Goal: Task Accomplishment & Management: Use online tool/utility

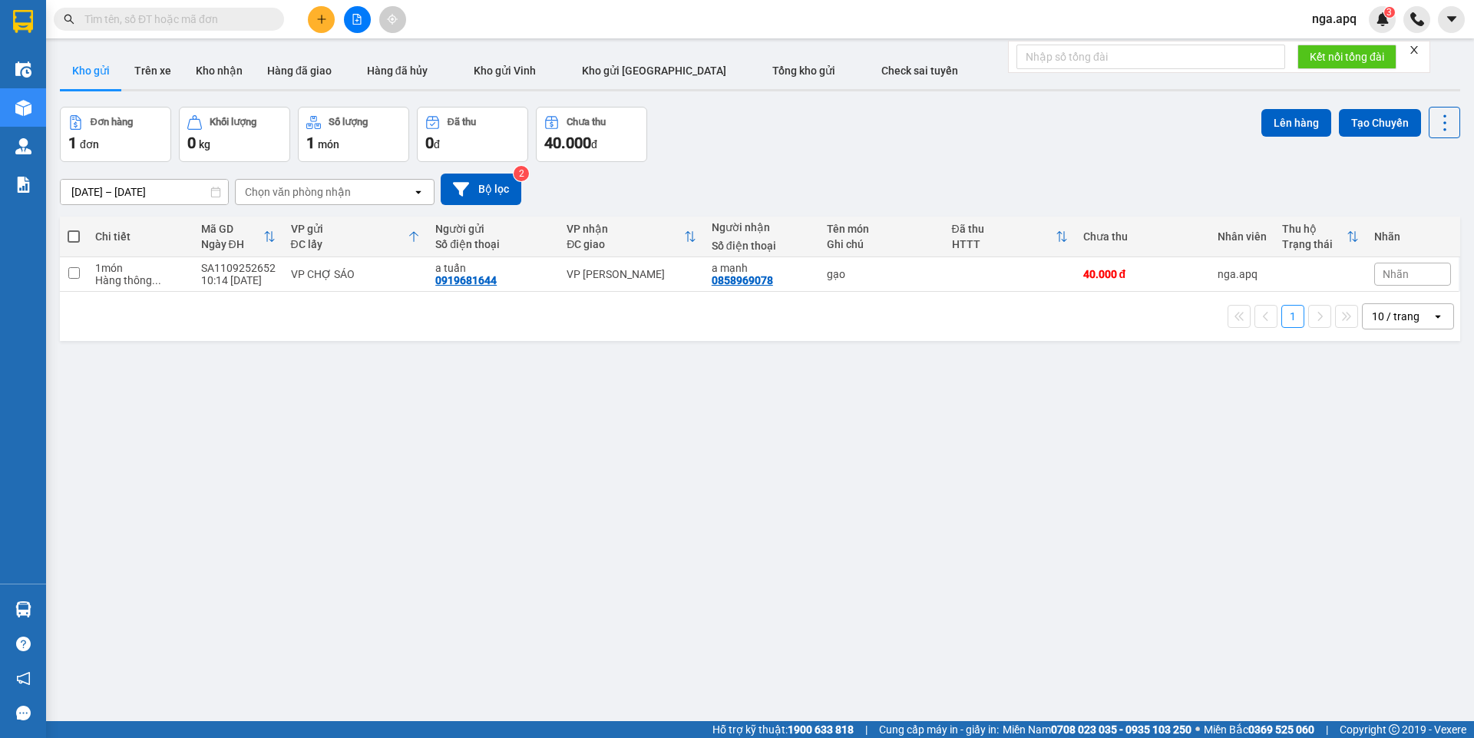
click at [74, 231] on span at bounding box center [74, 236] width 12 height 12
click at [74, 229] on input "checkbox" at bounding box center [74, 229] width 0 height 0
checkbox input "true"
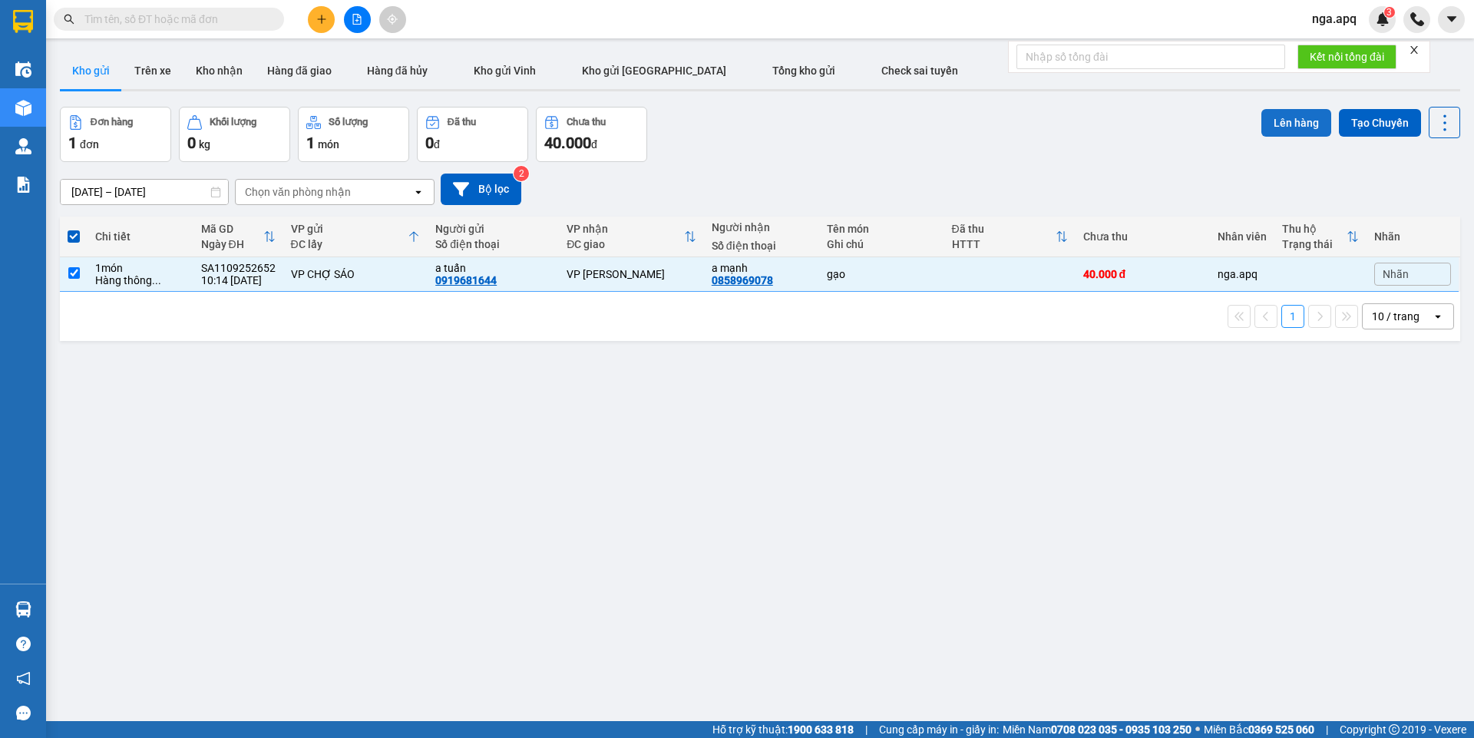
click at [1280, 114] on button "Lên hàng" at bounding box center [1297, 123] width 70 height 28
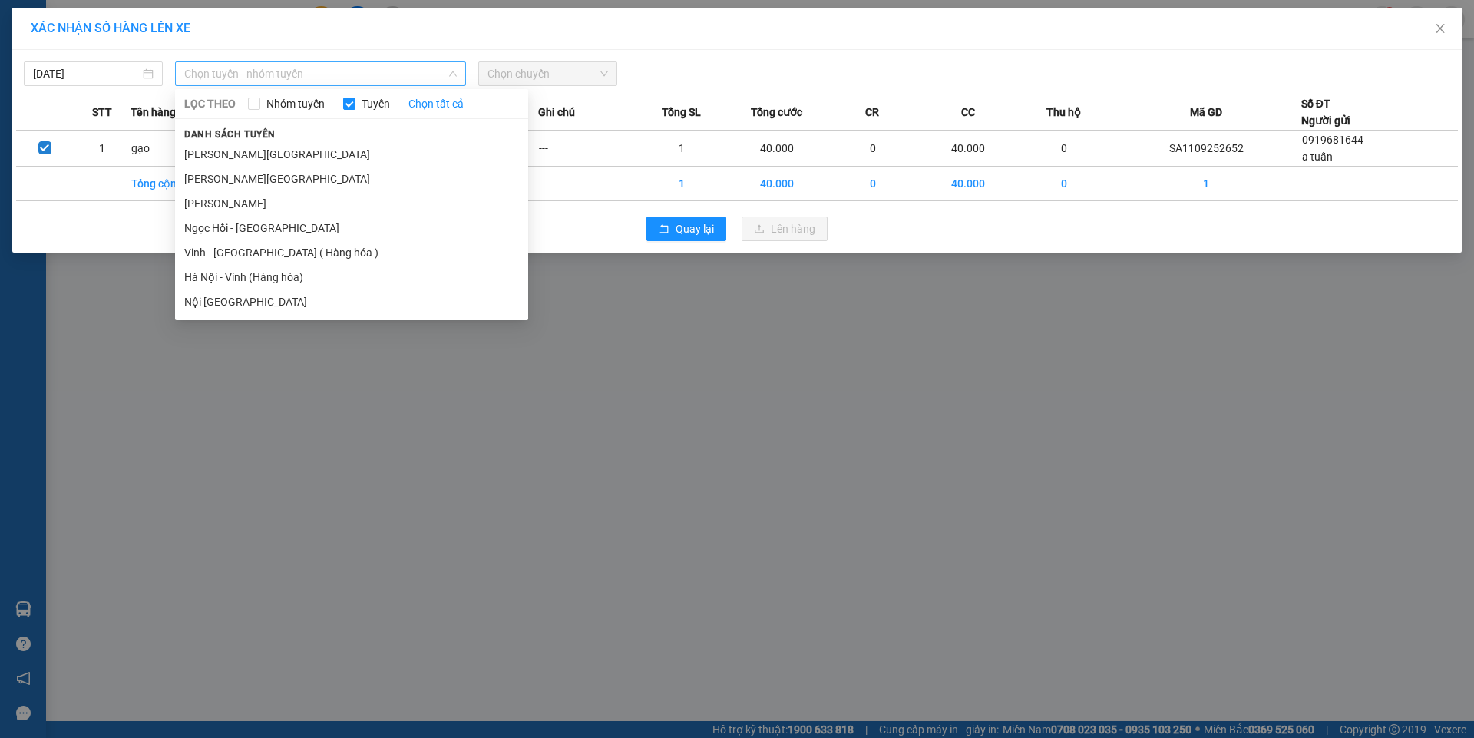
click at [258, 71] on span "Chọn tuyến - nhóm tuyến" at bounding box center [320, 73] width 273 height 23
click at [235, 250] on li "Vinh - [GEOGRAPHIC_DATA] ( Hàng hóa )" at bounding box center [351, 252] width 353 height 25
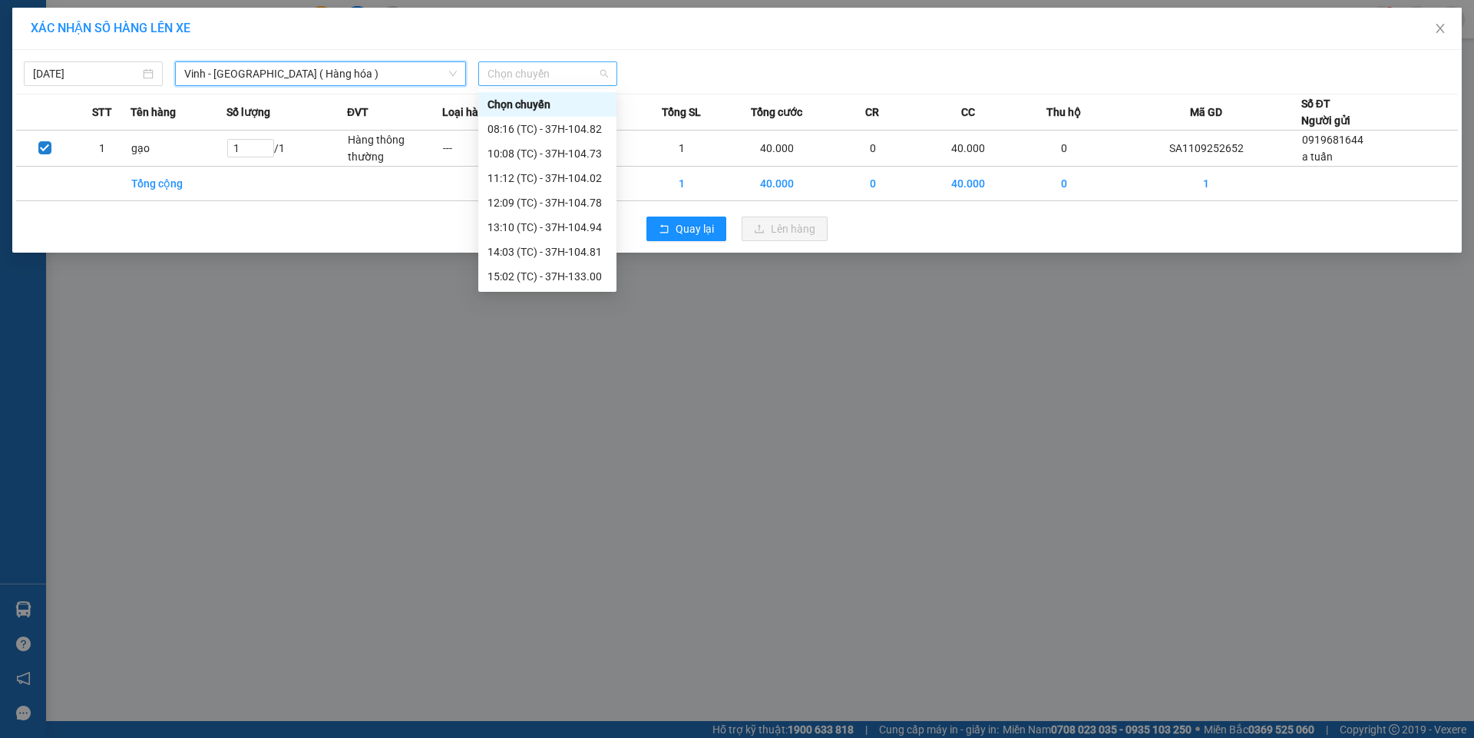
click at [555, 71] on span "Chọn chuyến" at bounding box center [548, 73] width 121 height 23
click at [526, 197] on div "12:09 (TC) - 37H-104.78" at bounding box center [548, 202] width 120 height 17
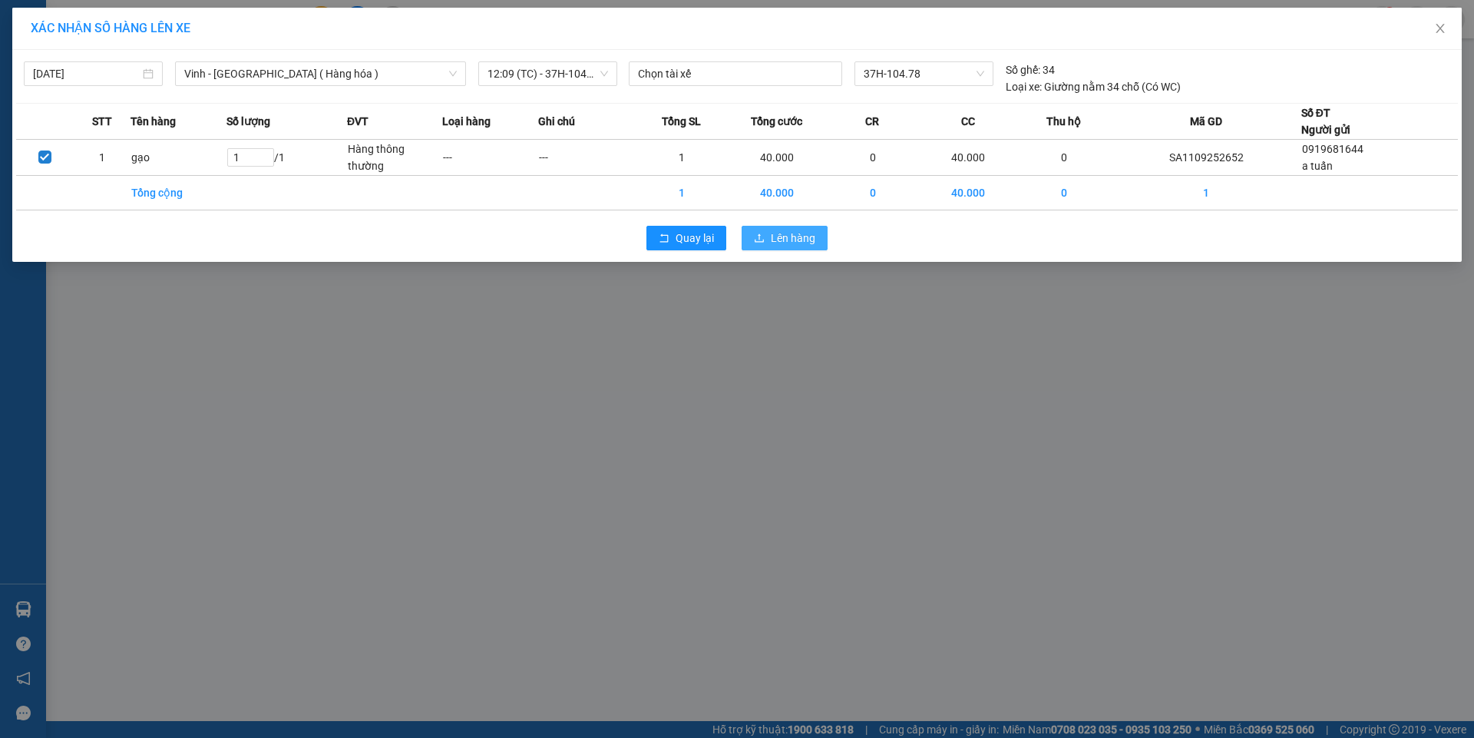
click at [783, 233] on span "Lên hàng" at bounding box center [793, 238] width 45 height 17
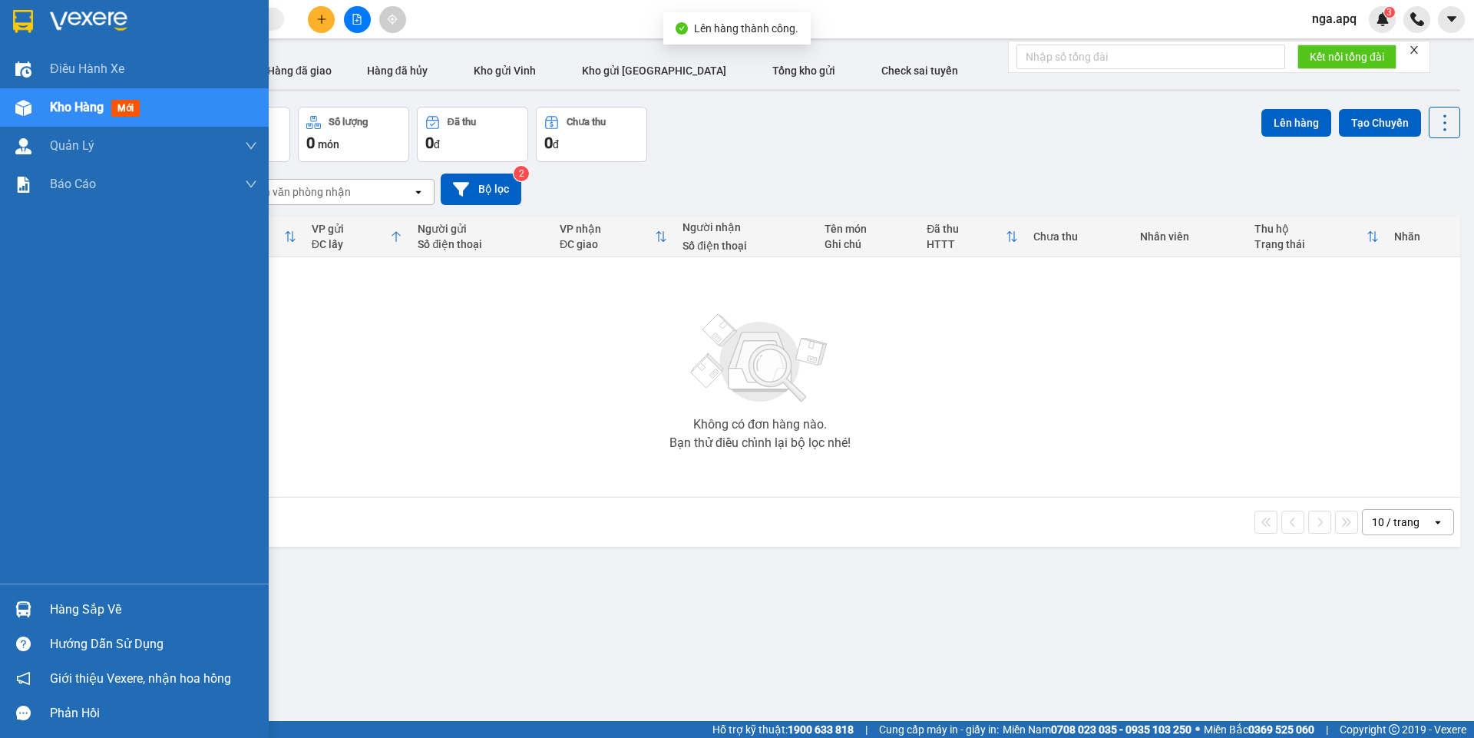
click at [21, 599] on div at bounding box center [23, 609] width 27 height 27
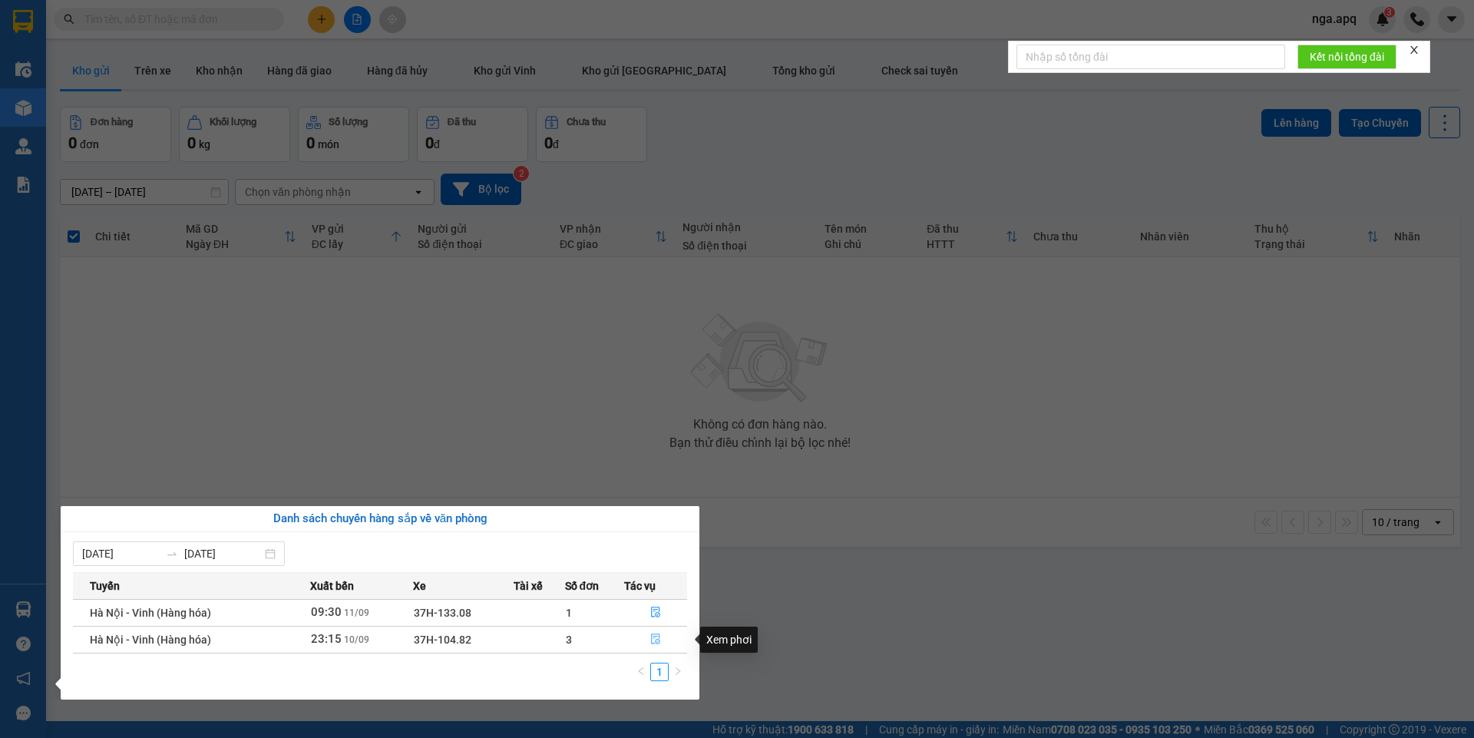
click at [654, 635] on icon "file-done" at bounding box center [655, 638] width 11 height 11
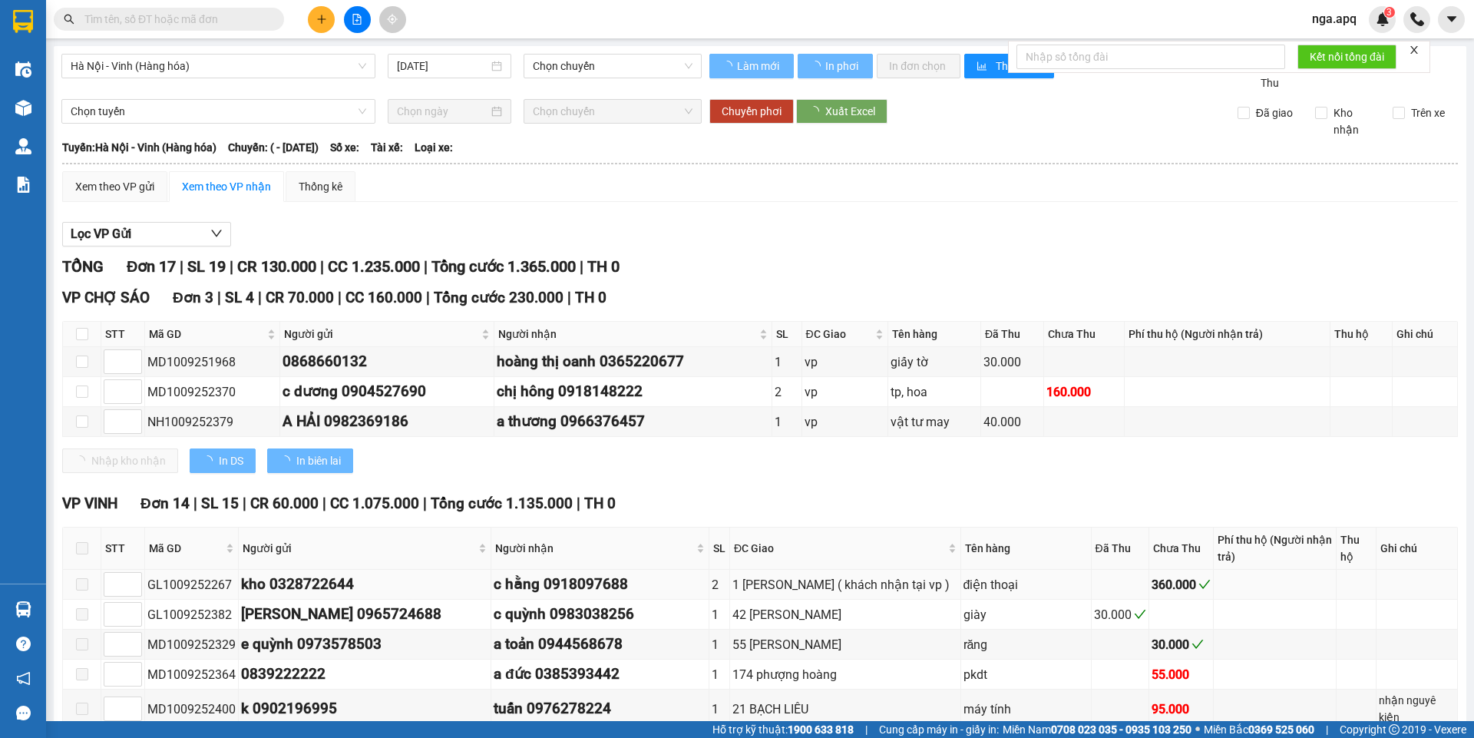
type input "[DATE]"
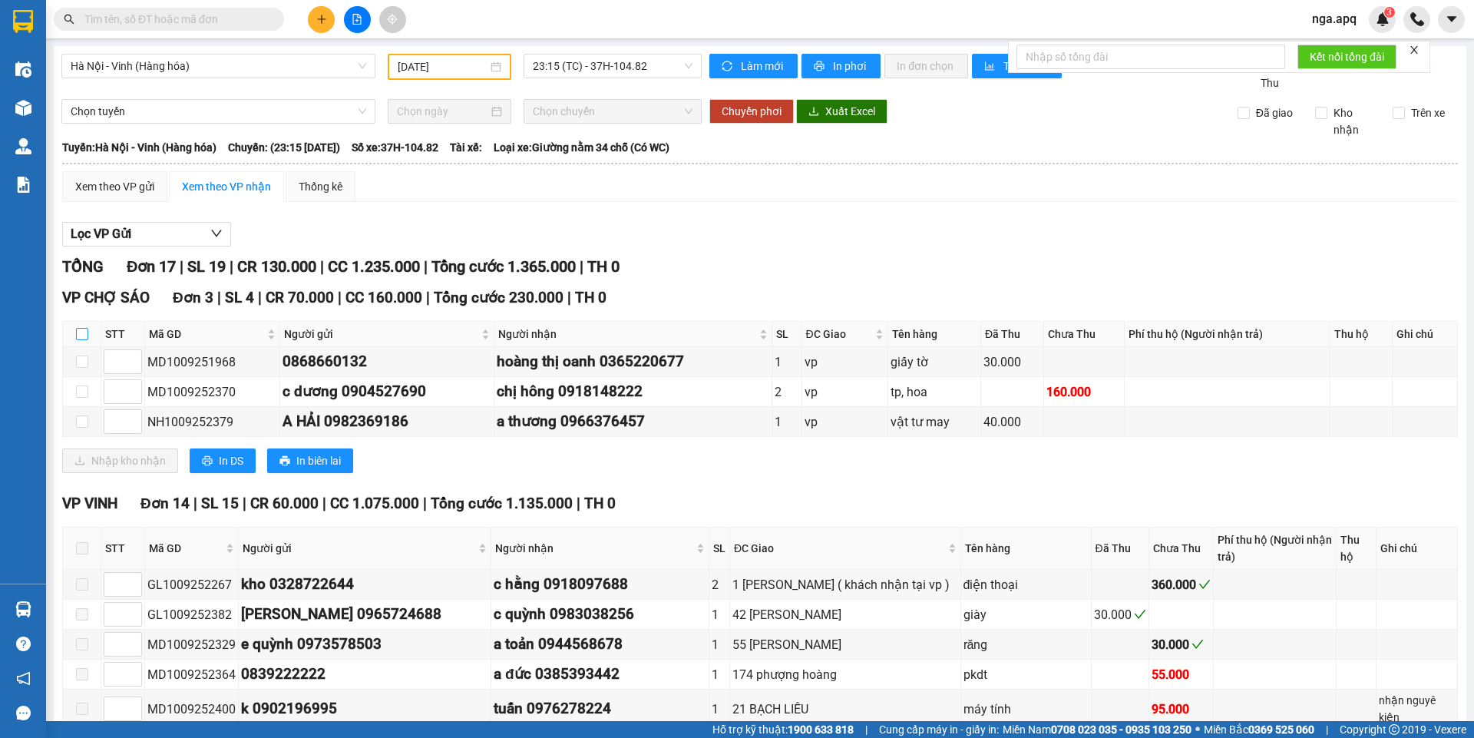
click at [79, 333] on input "checkbox" at bounding box center [82, 334] width 12 height 12
checkbox input "true"
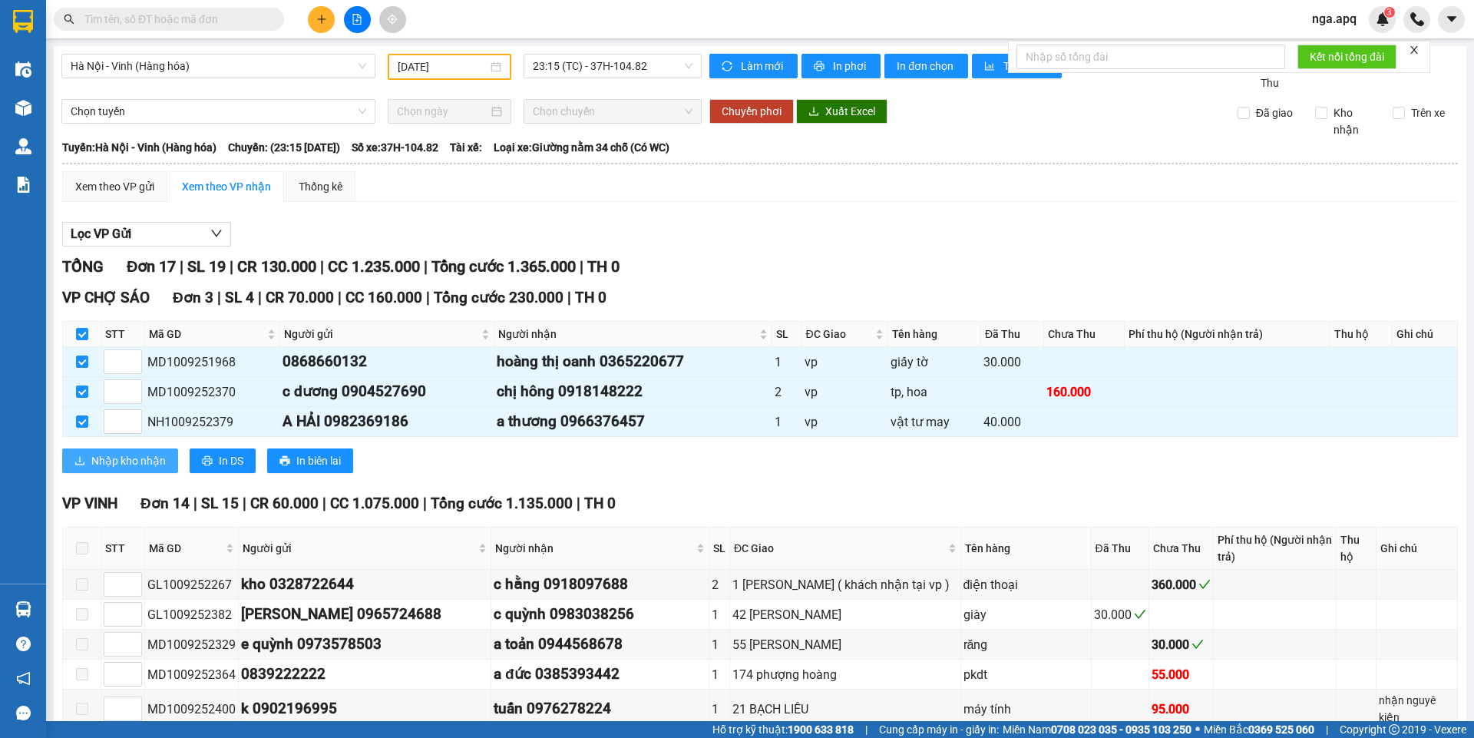
click at [107, 455] on span "Nhập kho nhận" at bounding box center [128, 460] width 74 height 17
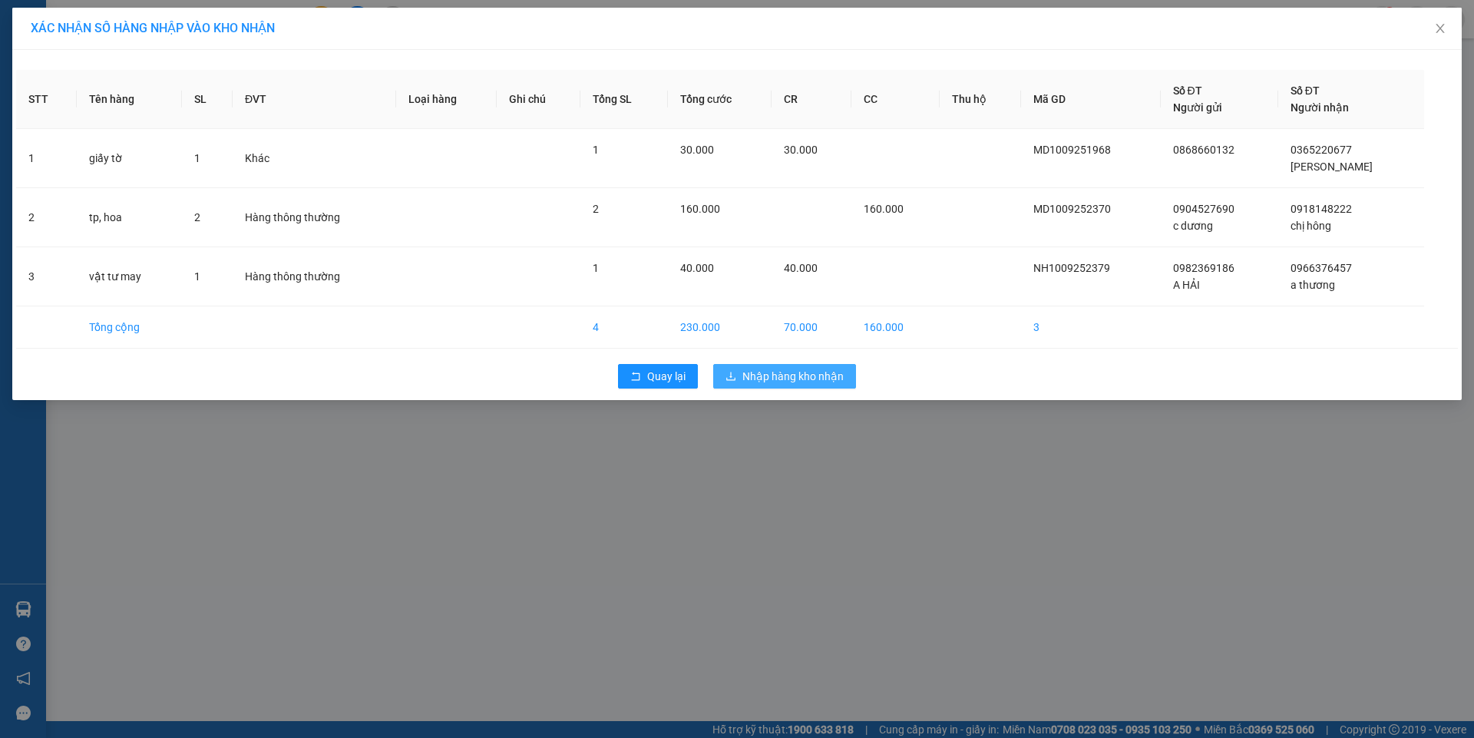
click at [762, 379] on span "Nhập hàng kho nhận" at bounding box center [792, 376] width 101 height 17
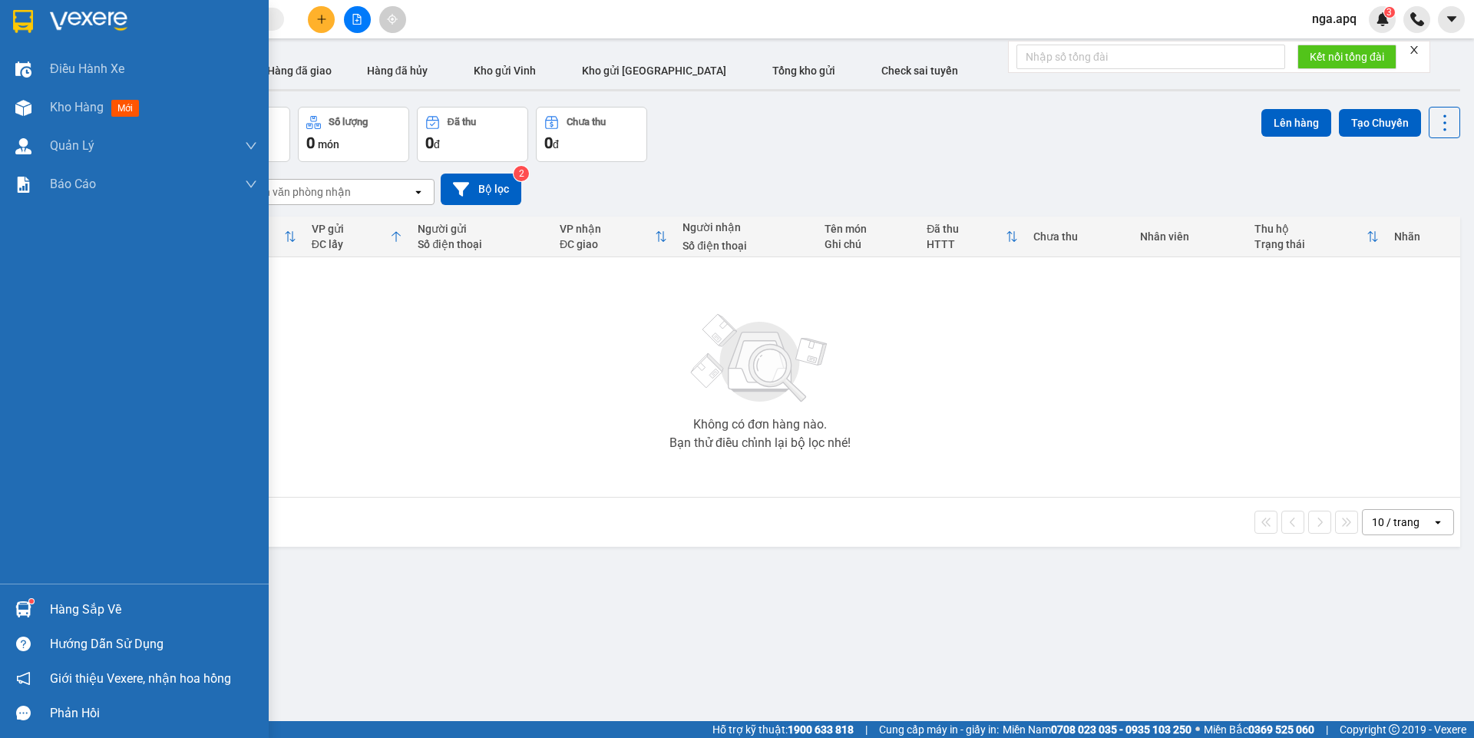
click at [25, 599] on div at bounding box center [23, 609] width 27 height 27
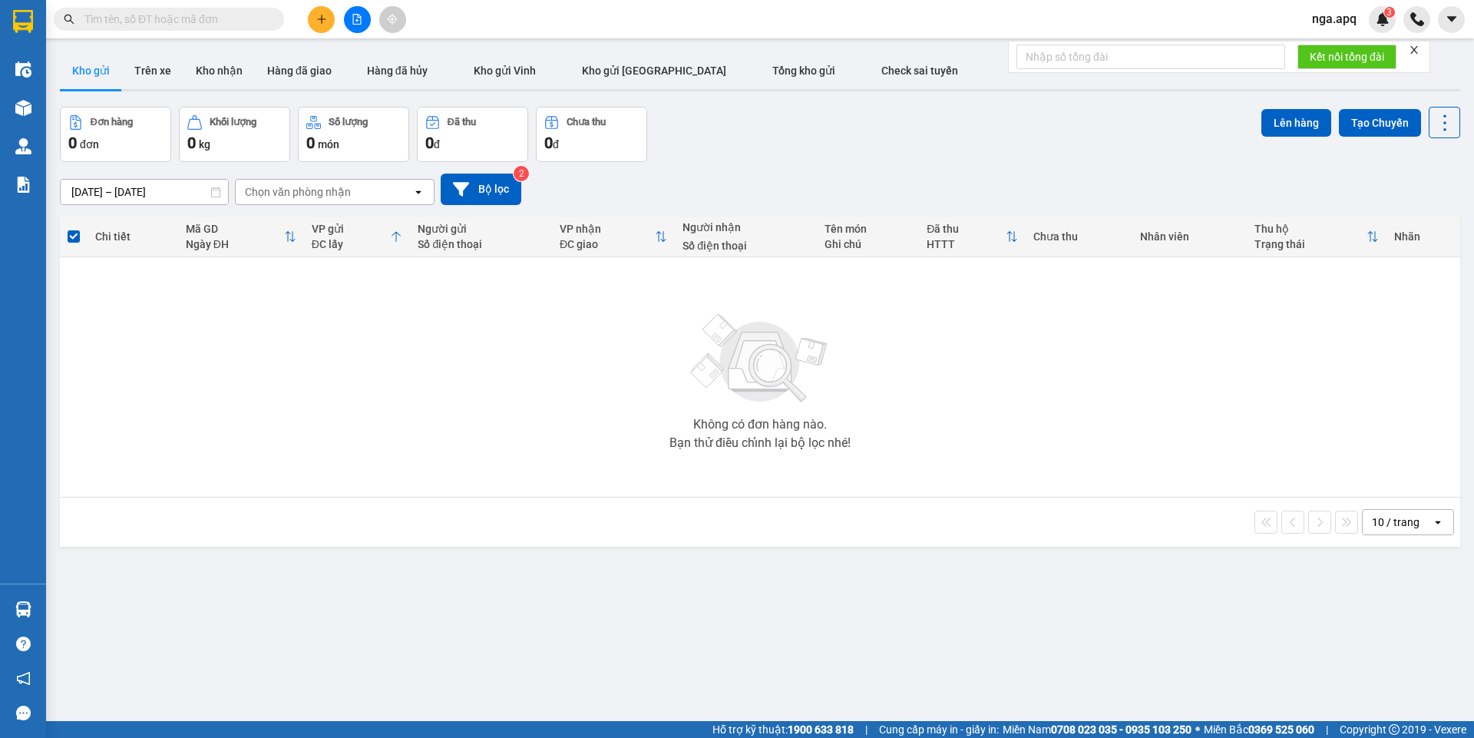
click at [1093, 435] on section "Kết quả tìm kiếm ( 0 ) Bộ lọc No Data nga.apq 3 Điều hành xe Kho hàng mới Quản …" at bounding box center [737, 369] width 1474 height 738
click at [798, 649] on div "ver 1.8.143 Kho gửi Trên xe Kho nhận Hàng đã giao Hàng đã hủy Kho gửi Vinh Kho …" at bounding box center [760, 415] width 1413 height 738
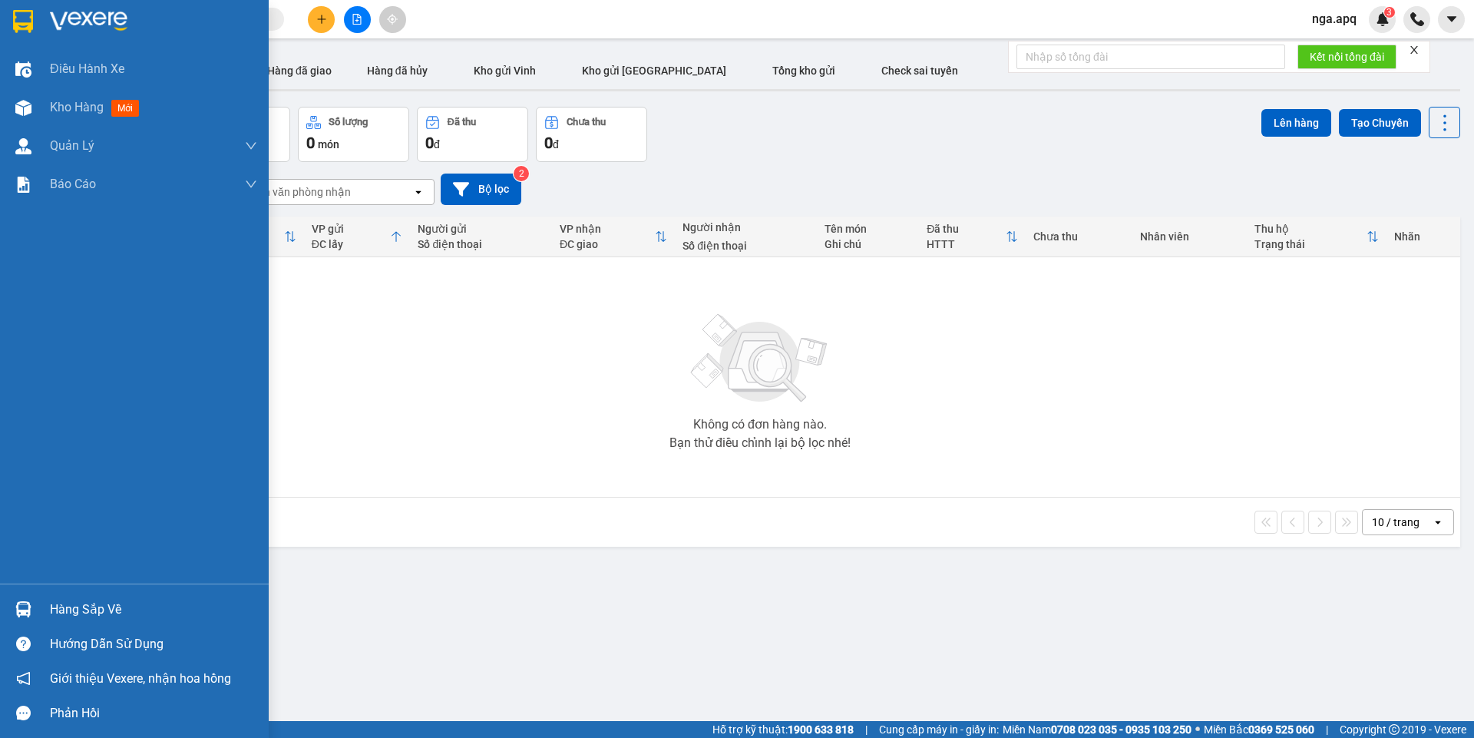
click at [26, 602] on img at bounding box center [23, 609] width 16 height 16
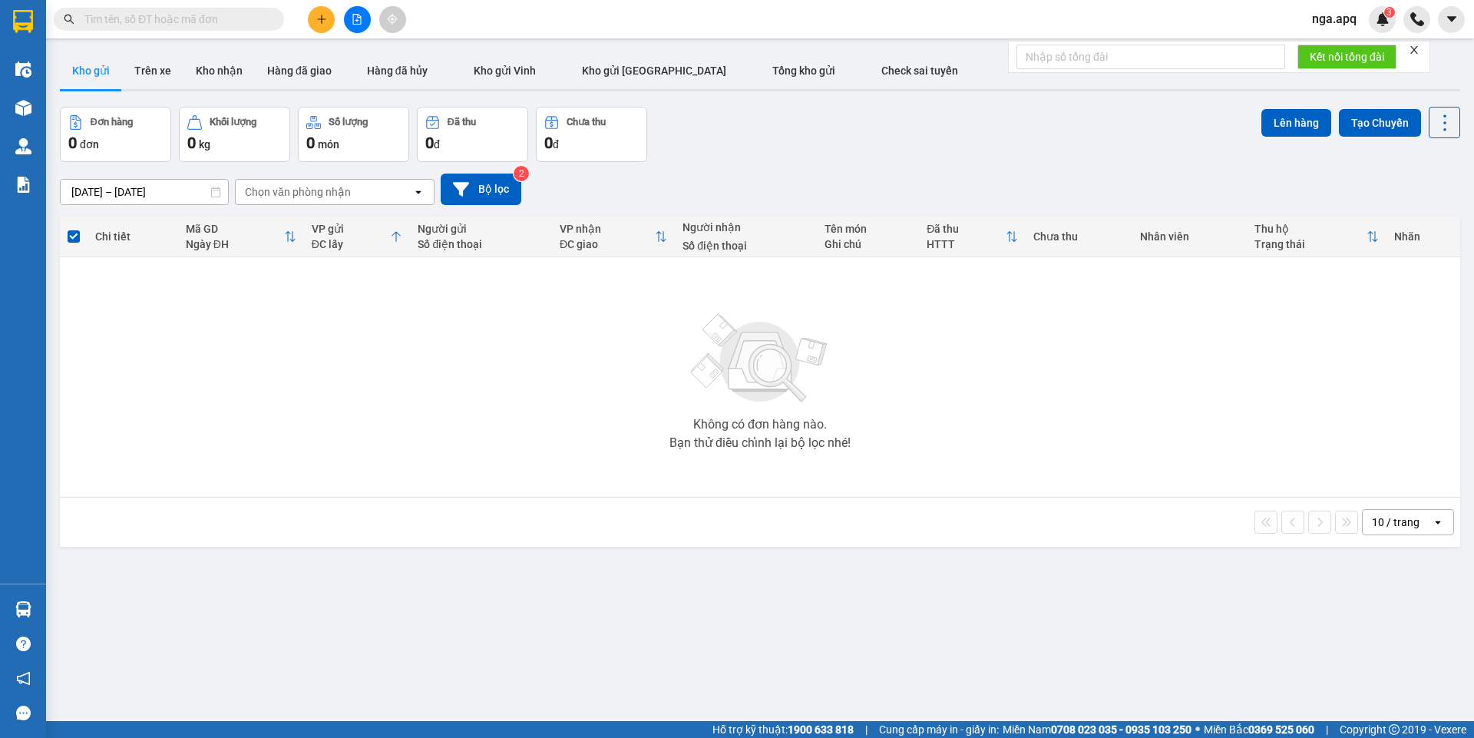
click at [1240, 393] on section "Kết quả tìm kiếm ( 0 ) Bộ lọc No Data nga.apq 3 Điều hành xe Kho hàng mới Quản …" at bounding box center [737, 369] width 1474 height 738
